Goal: Information Seeking & Learning: Learn about a topic

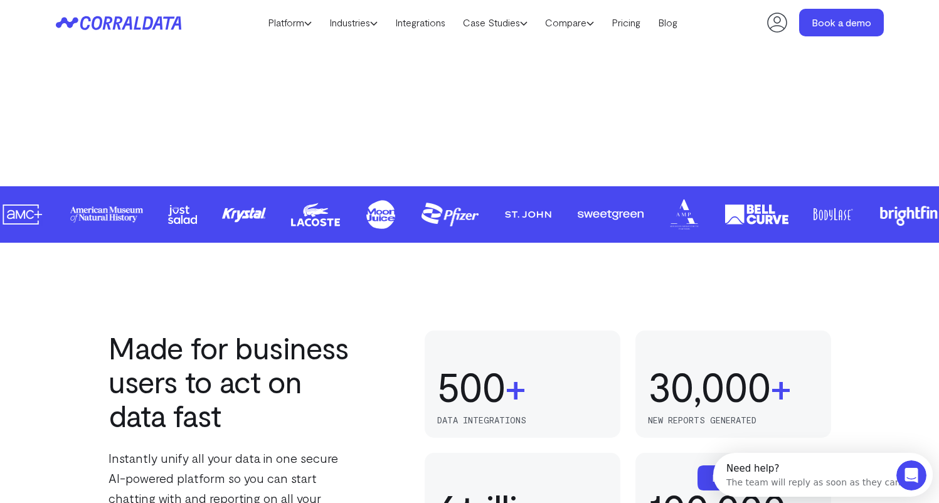
scroll to position [568, 0]
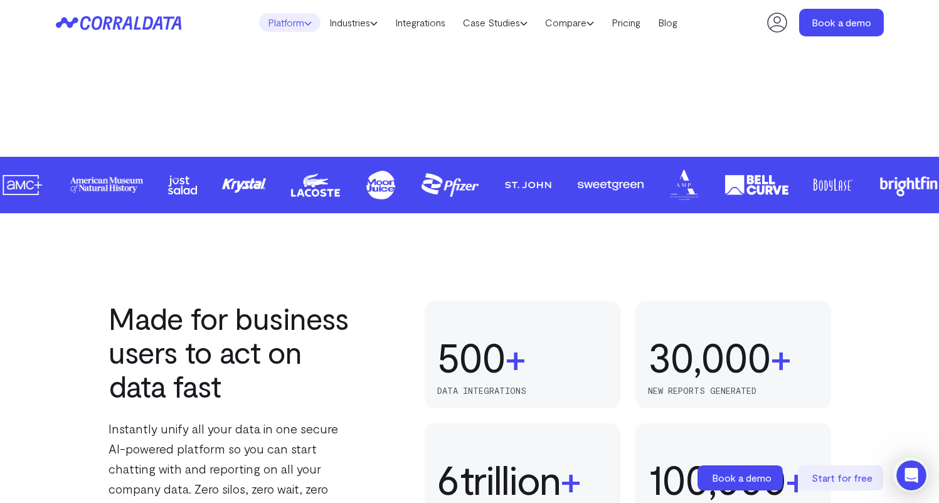
click at [291, 25] on link "Platform" at bounding box center [289, 22] width 61 height 19
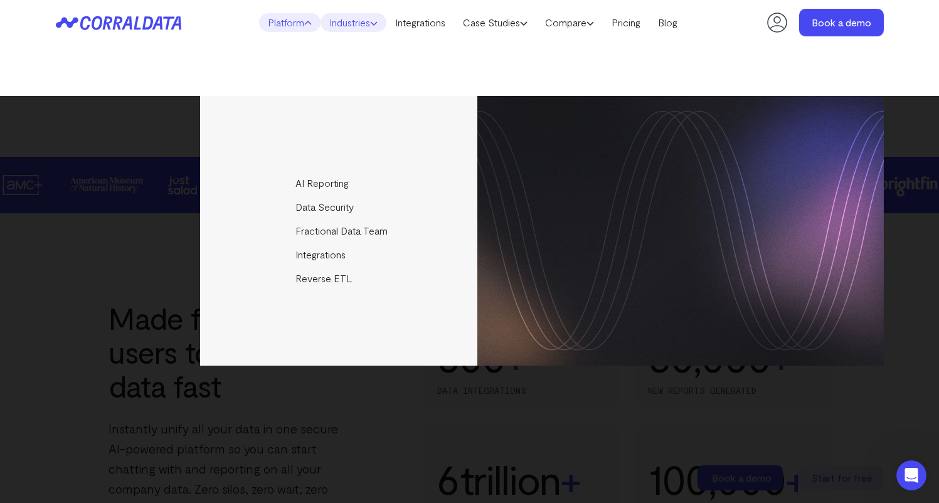
click at [339, 20] on link "Industries" at bounding box center [353, 22] width 66 height 19
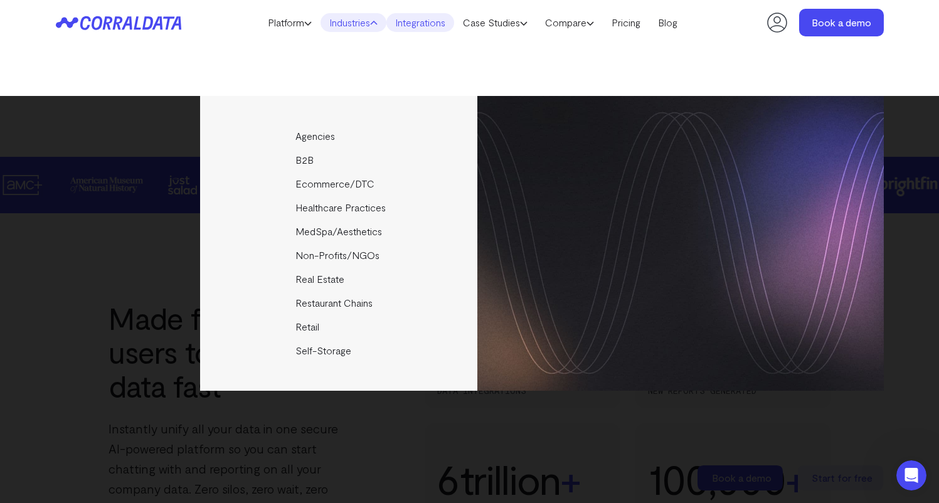
click at [412, 25] on link "Integrations" at bounding box center [420, 22] width 68 height 19
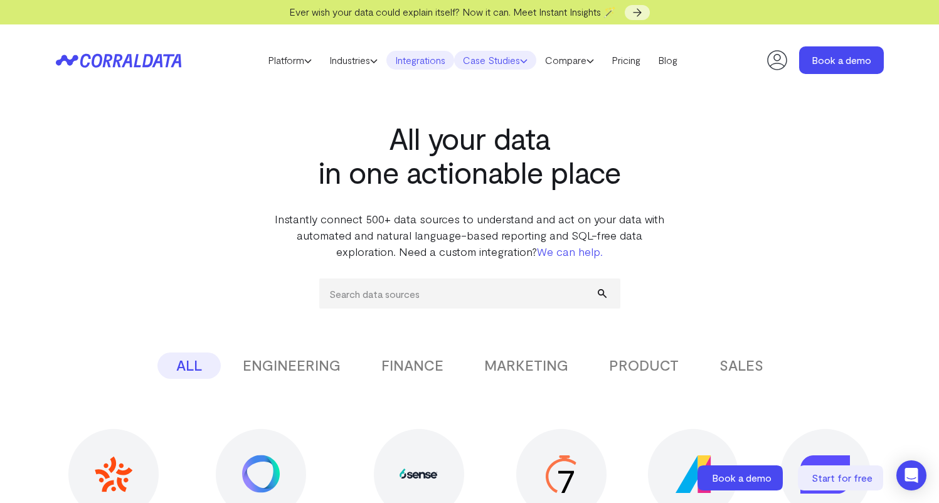
click at [504, 57] on link "Case Studies" at bounding box center [495, 60] width 82 height 19
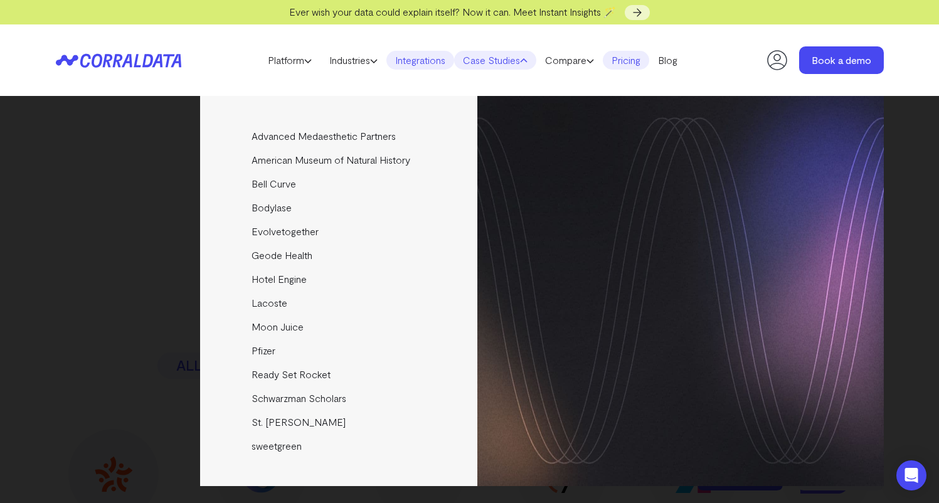
click at [635, 58] on link "Pricing" at bounding box center [626, 60] width 46 height 19
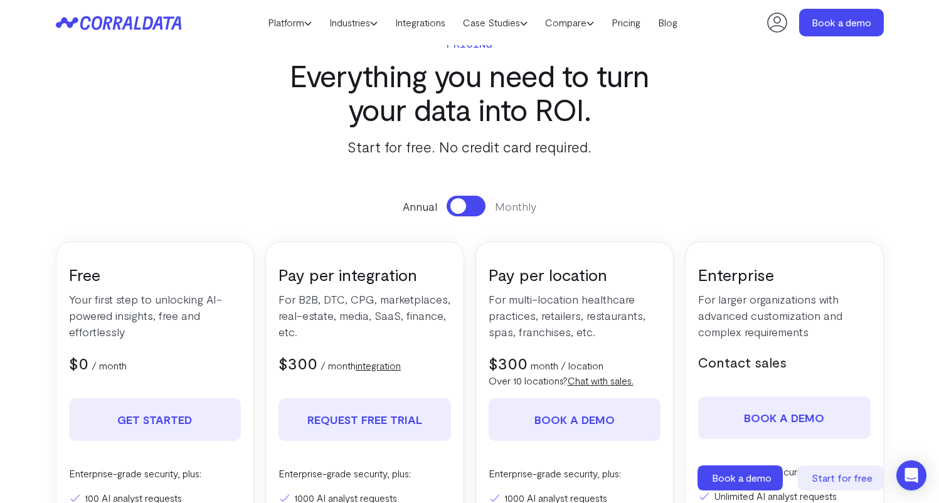
scroll to position [22, 0]
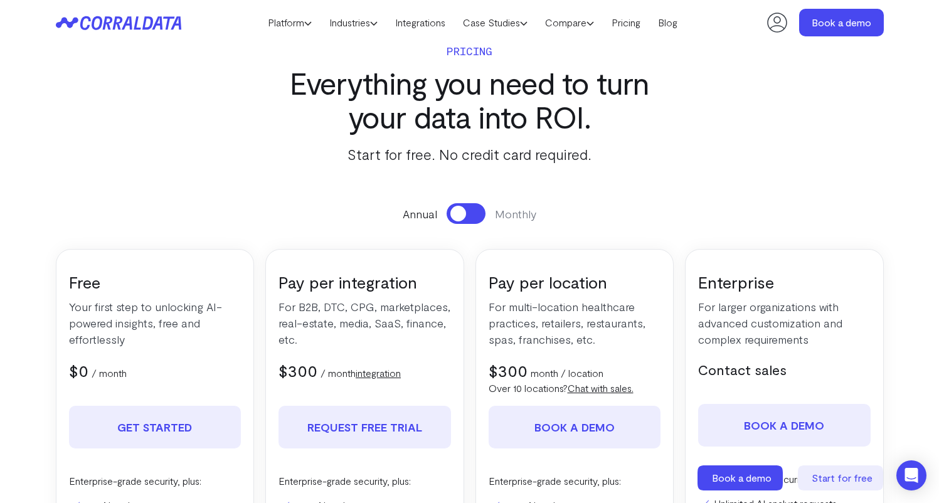
click at [287, 374] on span "$300" at bounding box center [297, 370] width 39 height 19
click at [350, 330] on p "For B2B, DTC, CPG, marketplaces, real-estate, media, SaaS, finance, etc." at bounding box center [364, 323] width 172 height 49
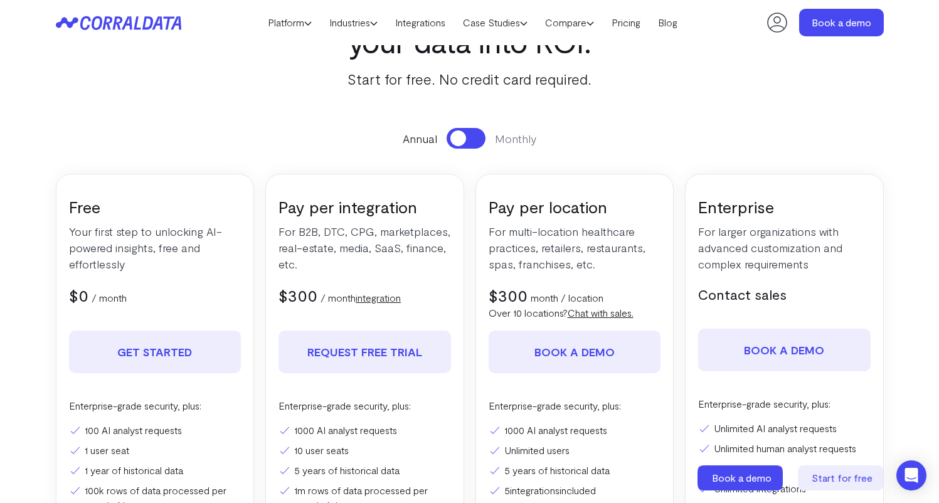
scroll to position [122, 0]
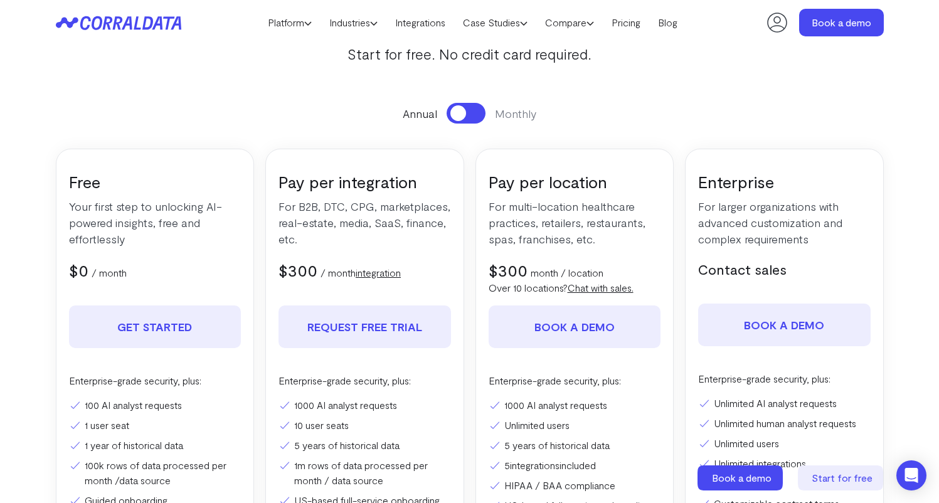
click at [467, 110] on button at bounding box center [465, 113] width 39 height 21
click at [465, 111] on button at bounding box center [465, 113] width 39 height 21
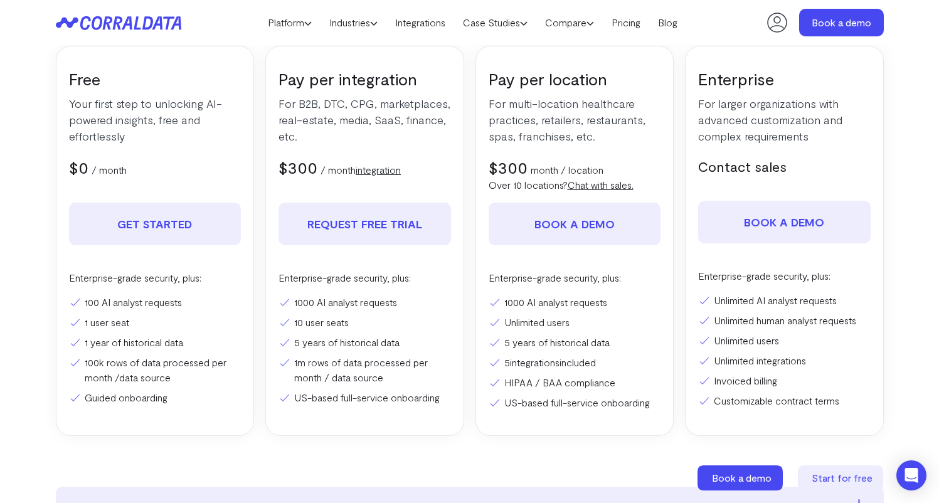
scroll to position [248, 0]
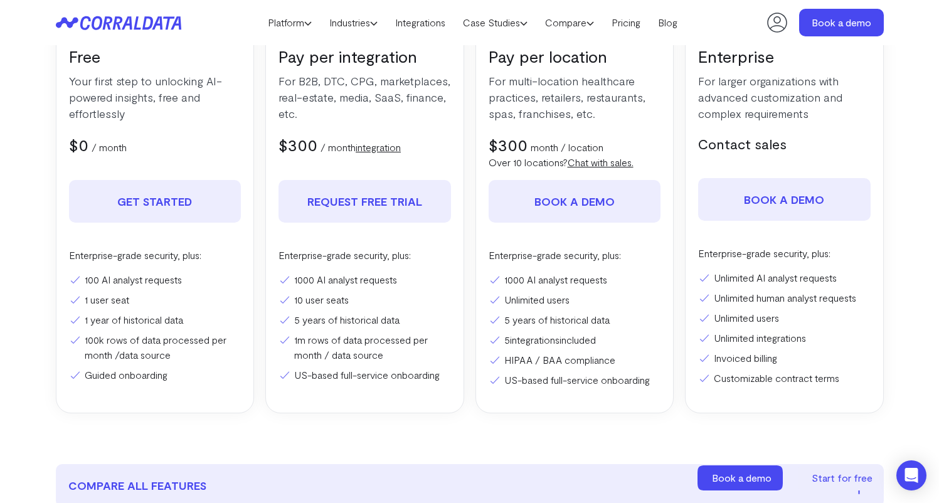
click at [305, 281] on li "1000 AI analyst requests" at bounding box center [364, 279] width 172 height 15
click at [324, 296] on li "10 user seats" at bounding box center [364, 299] width 172 height 15
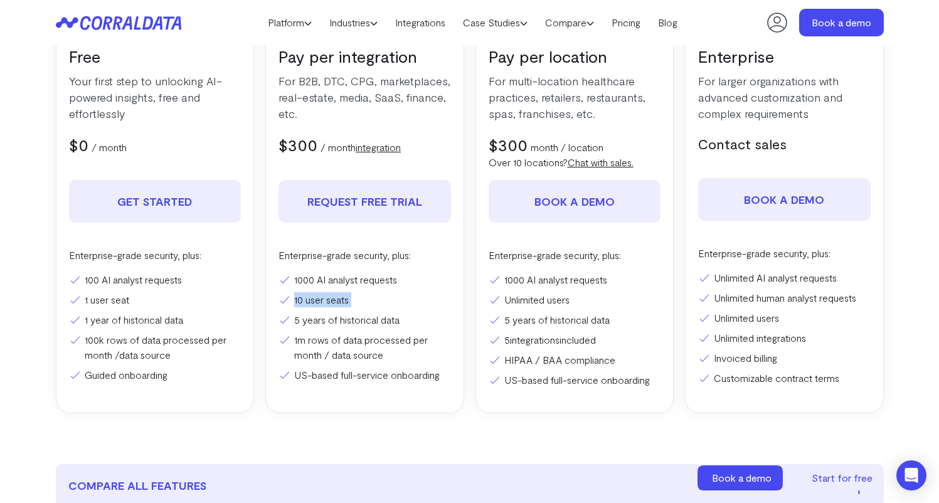
click at [324, 296] on li "10 user seats" at bounding box center [364, 299] width 172 height 15
click at [316, 345] on li "1m rows of data processed per month / data source" at bounding box center [364, 347] width 172 height 30
click at [329, 371] on li "US-based full-service onboarding" at bounding box center [364, 374] width 172 height 15
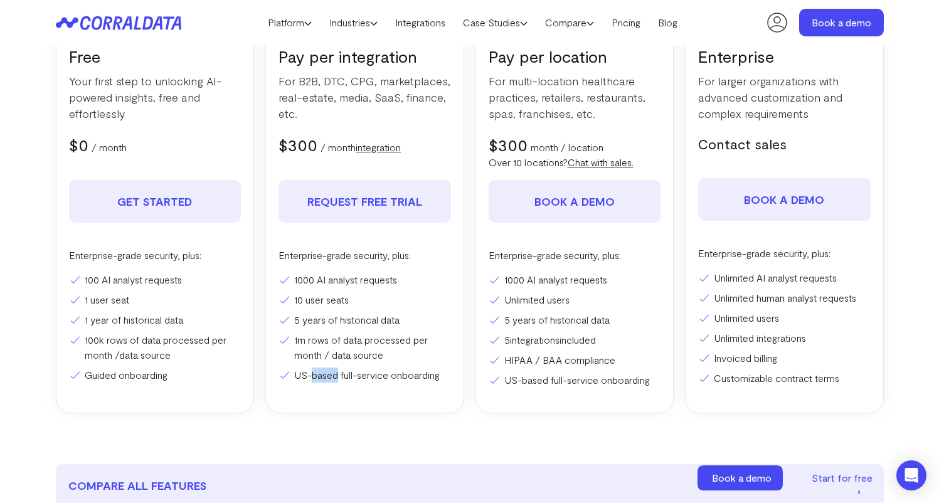
click at [329, 371] on li "US-based full-service onboarding" at bounding box center [364, 374] width 172 height 15
click at [386, 372] on li "US-based full-service onboarding" at bounding box center [364, 374] width 172 height 15
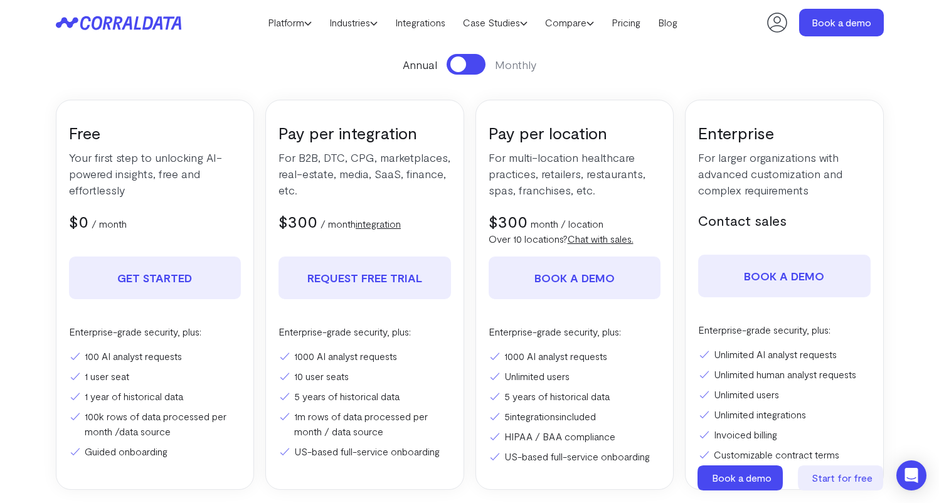
scroll to position [199, 0]
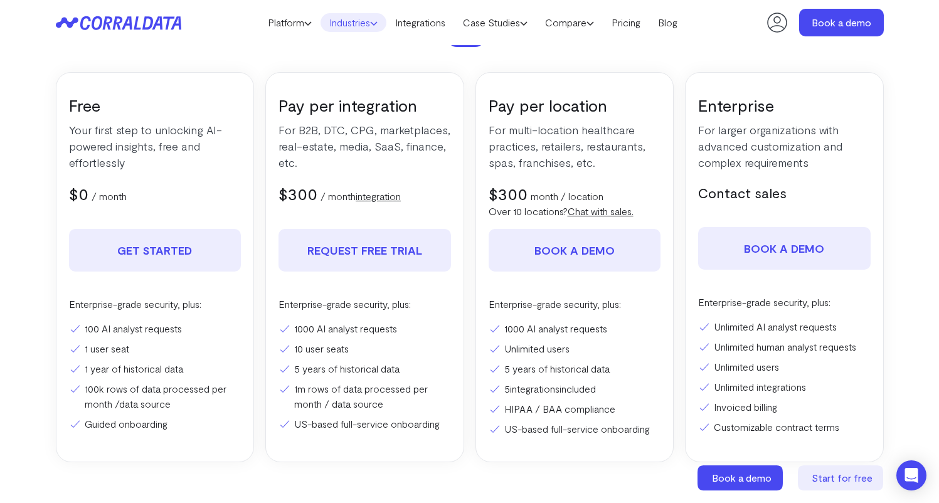
click at [333, 21] on link "Industries" at bounding box center [353, 22] width 66 height 19
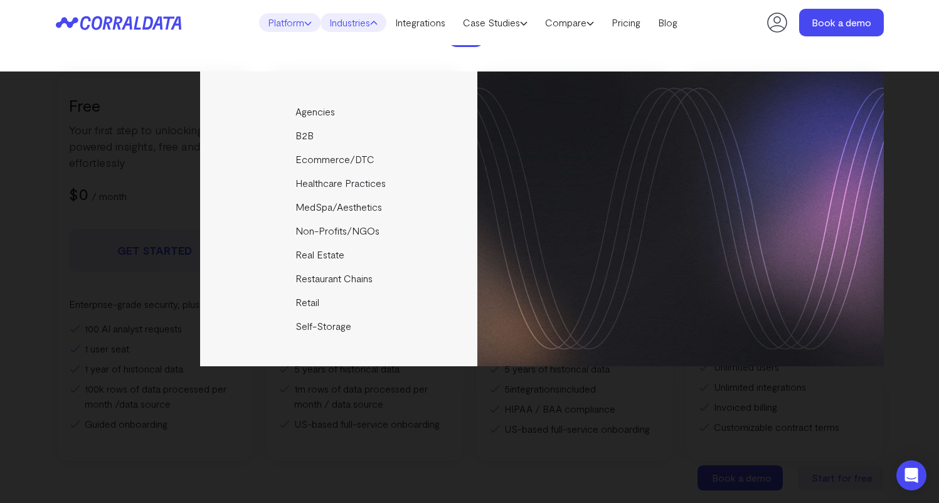
click at [285, 23] on link "Platform" at bounding box center [289, 22] width 61 height 19
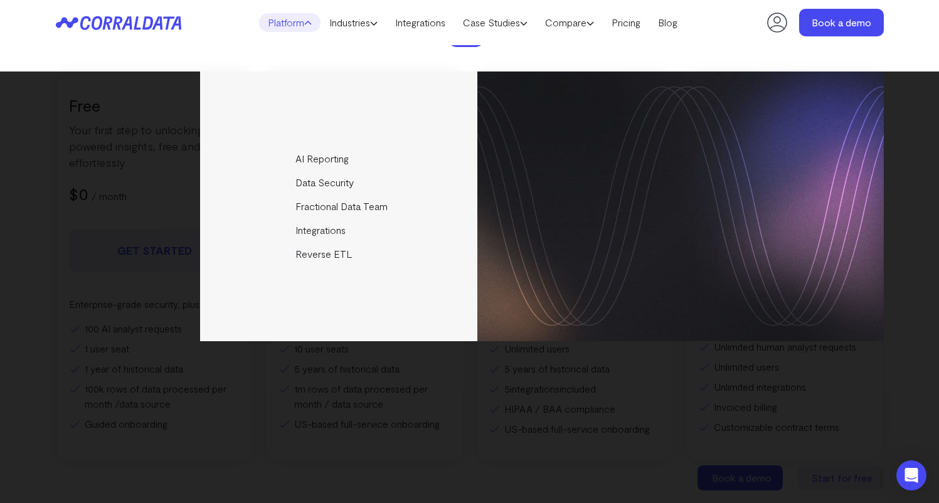
click at [329, 389] on div "AI Reporting Use AI to effortlessly answer any business questions from all your…" at bounding box center [469, 286] width 939 height 431
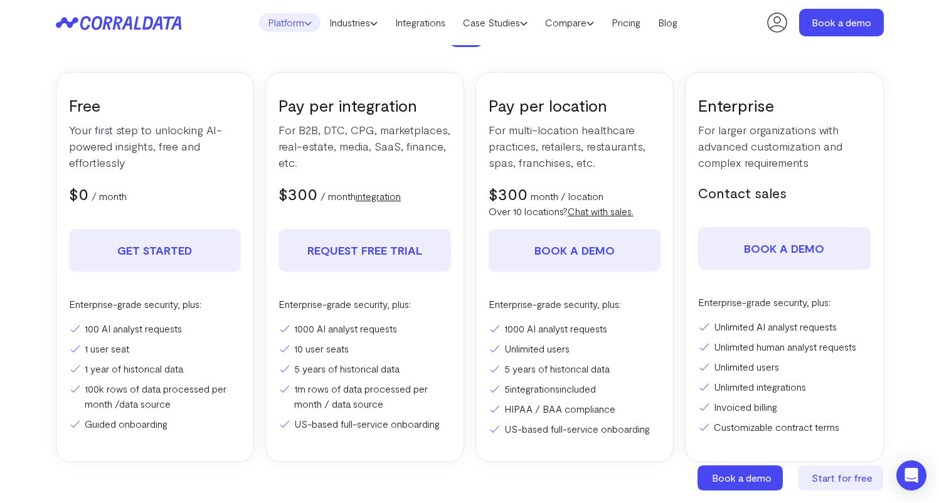
click at [294, 21] on link "Platform" at bounding box center [289, 22] width 61 height 19
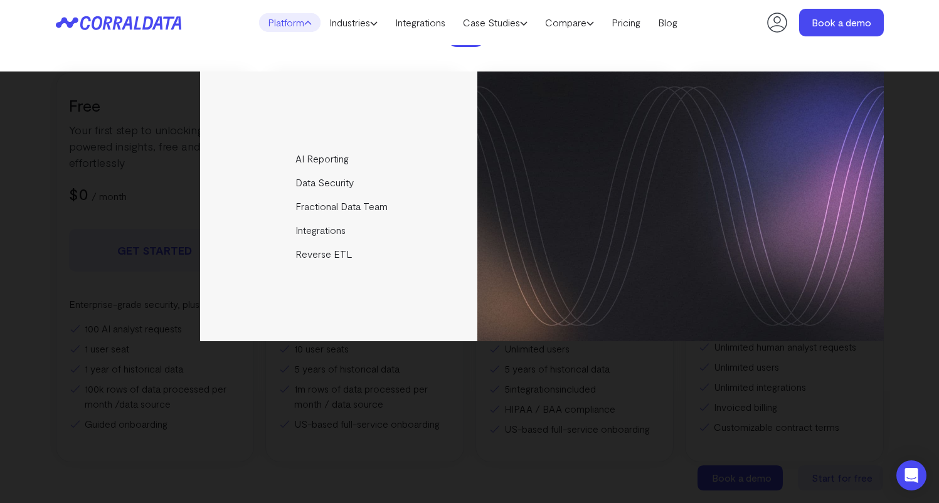
click at [294, 21] on link "Platform" at bounding box center [289, 22] width 61 height 19
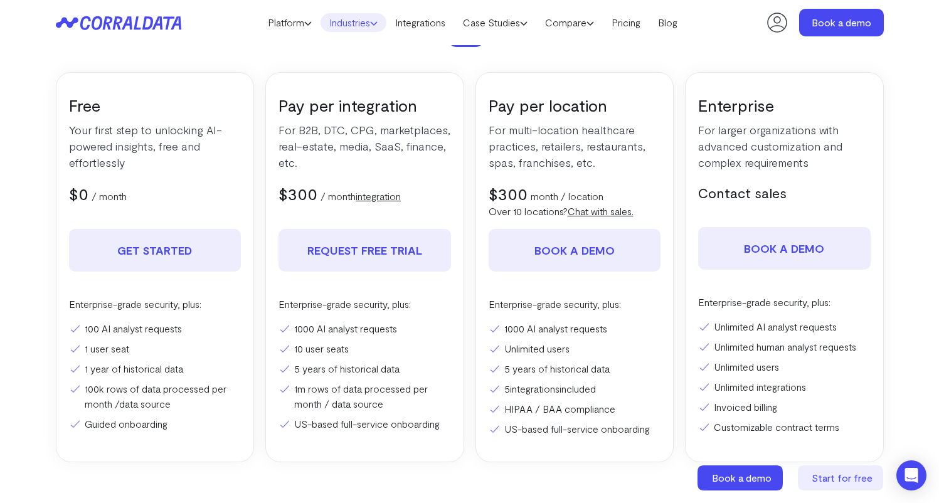
click at [366, 18] on link "Industries" at bounding box center [353, 22] width 66 height 19
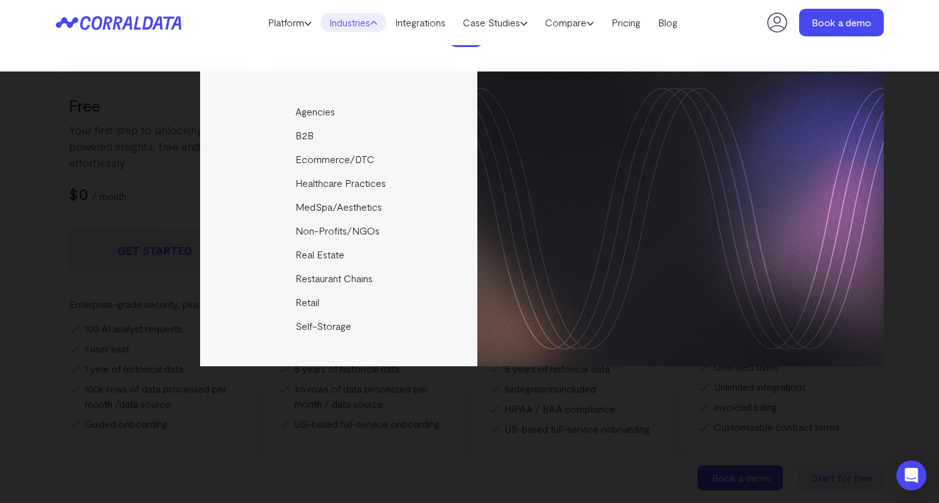
click at [366, 18] on link "Industries" at bounding box center [353, 22] width 66 height 19
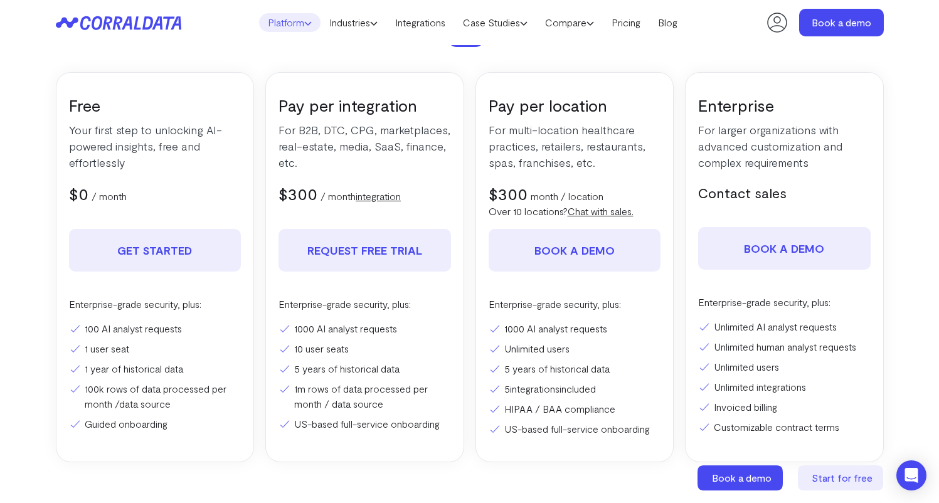
click at [283, 26] on link "Platform" at bounding box center [289, 22] width 61 height 19
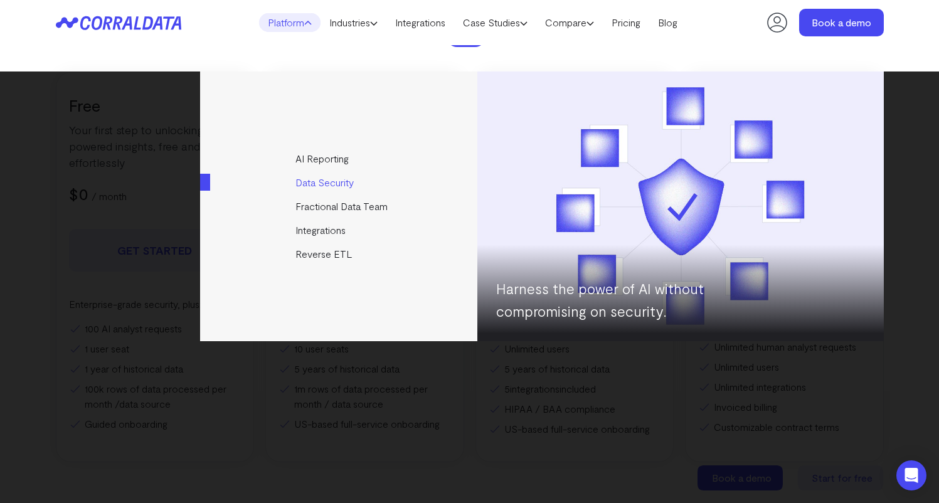
click at [334, 186] on link "Data Security" at bounding box center [339, 183] width 279 height 24
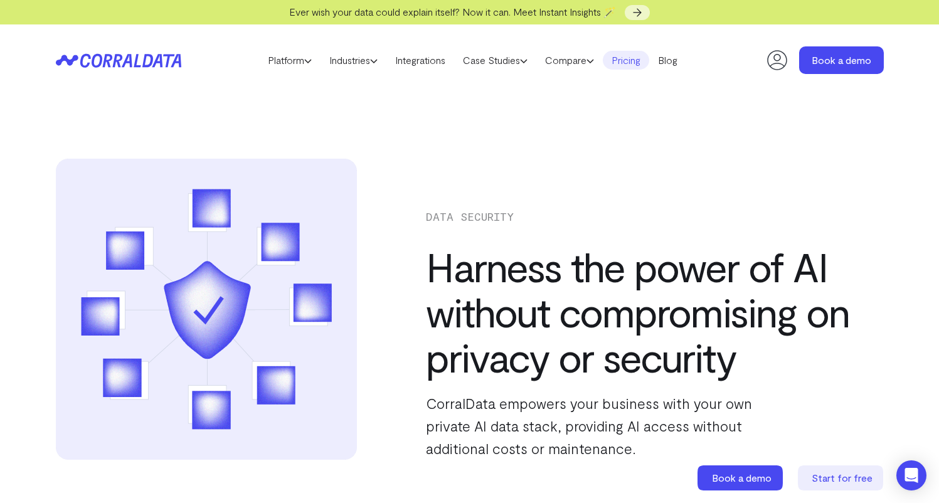
click at [634, 59] on link "Pricing" at bounding box center [626, 60] width 46 height 19
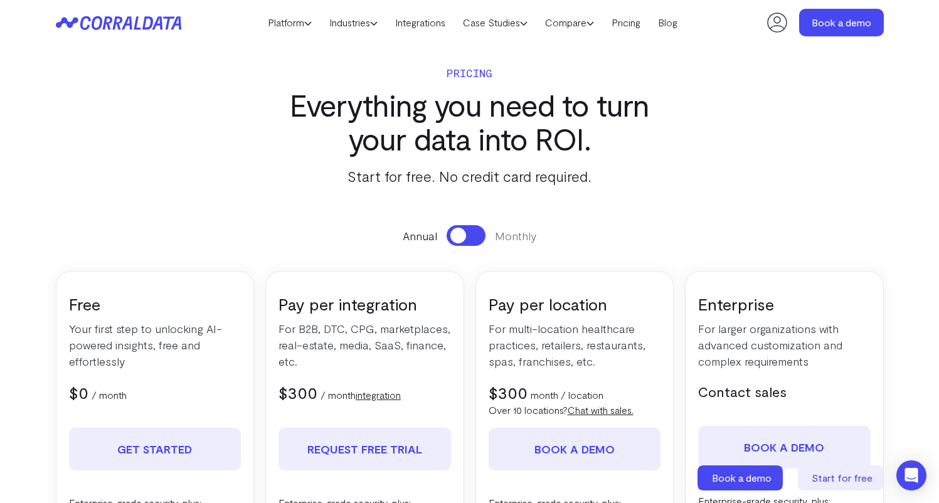
scroll to position [6, 0]
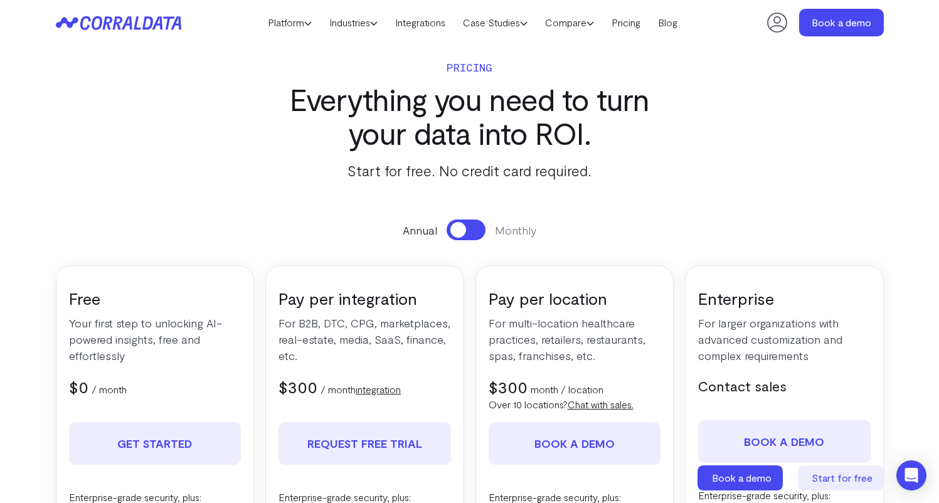
click at [790, 170] on section "Pricing Everything you need to turn your data into ROI. Start for free. No cred…" at bounding box center [469, 373] width 903 height 666
